Goal: Find specific page/section: Find specific page/section

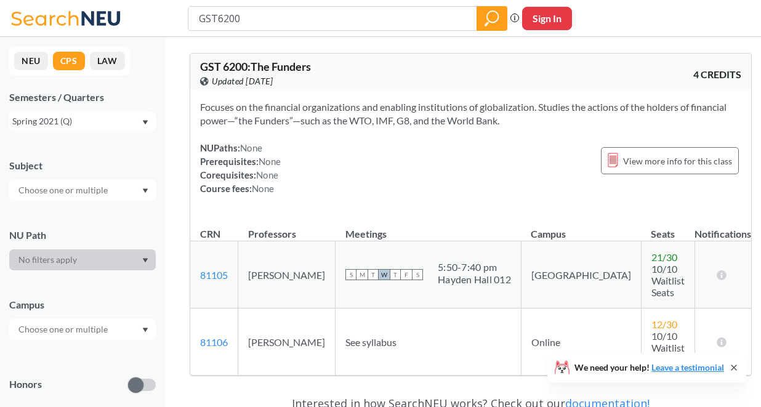
click at [30, 61] on button "NEU" at bounding box center [31, 61] width 34 height 18
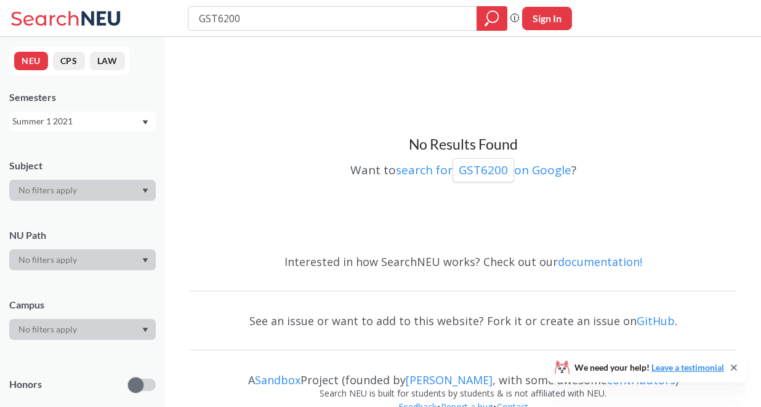
click at [231, 13] on input "GST6200" at bounding box center [333, 18] width 270 height 21
click at [99, 125] on div "Summer 1 2021" at bounding box center [76, 121] width 129 height 14
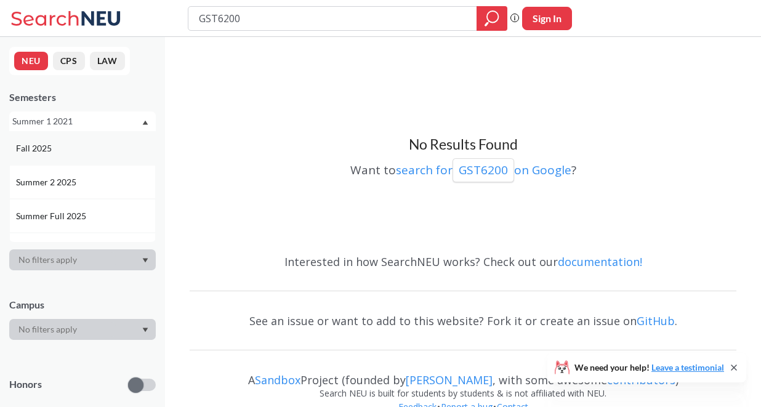
click at [84, 146] on div "Fall 2025" at bounding box center [85, 149] width 139 height 14
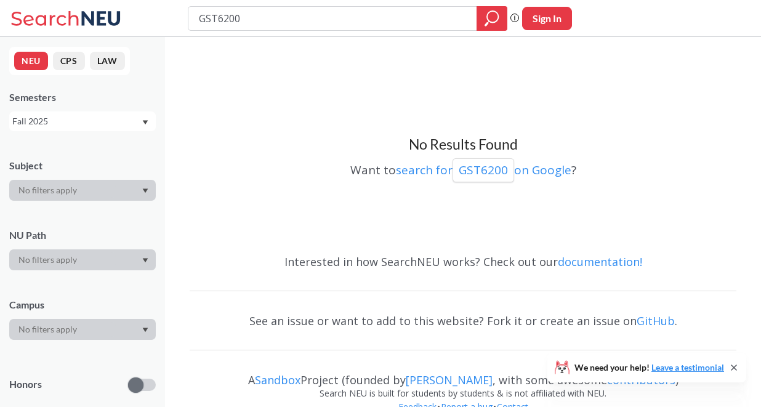
click at [223, 16] on input "GST6200" at bounding box center [333, 18] width 270 height 21
type input "inpr5100"
